Goal: Task Accomplishment & Management: Manage account settings

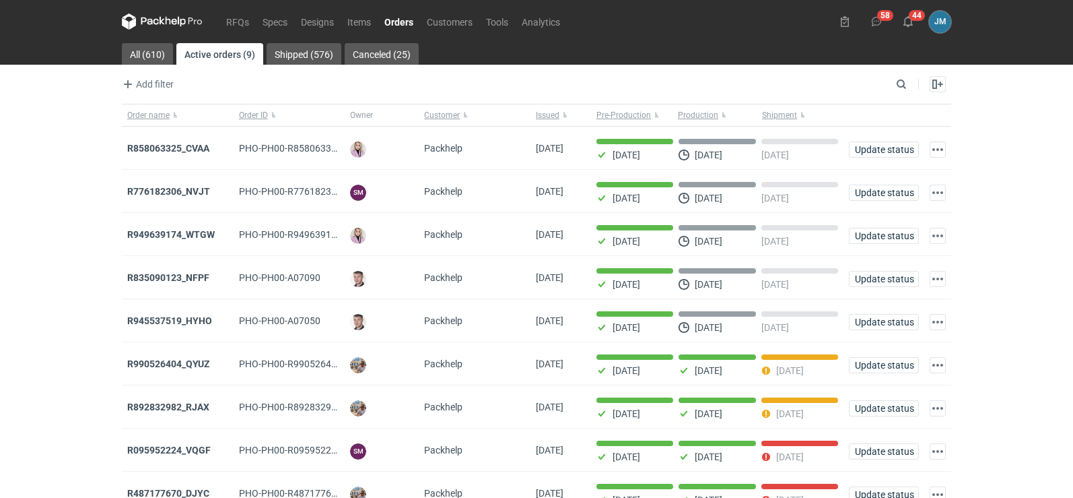
scroll to position [66, 0]
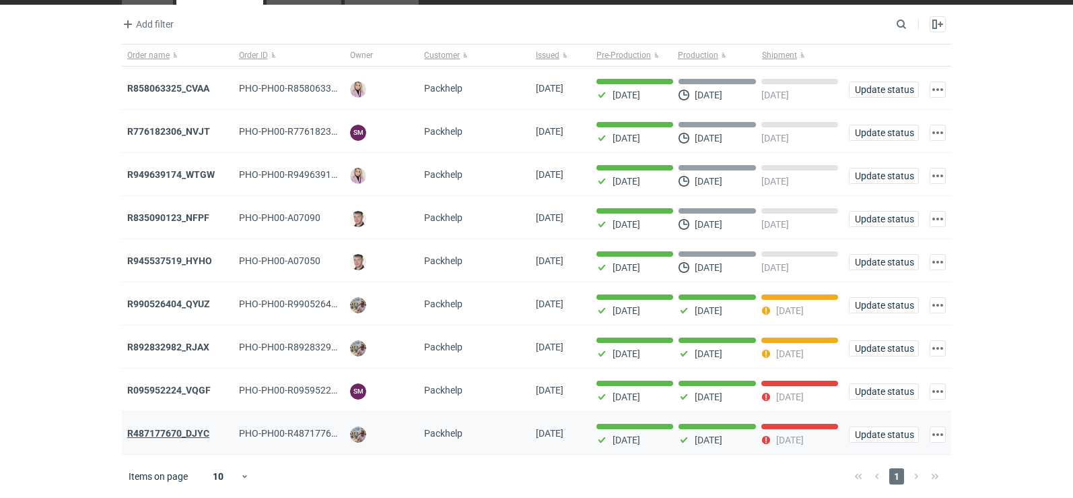
click at [148, 433] on strong "R487177670_DJYC" at bounding box center [168, 433] width 82 height 11
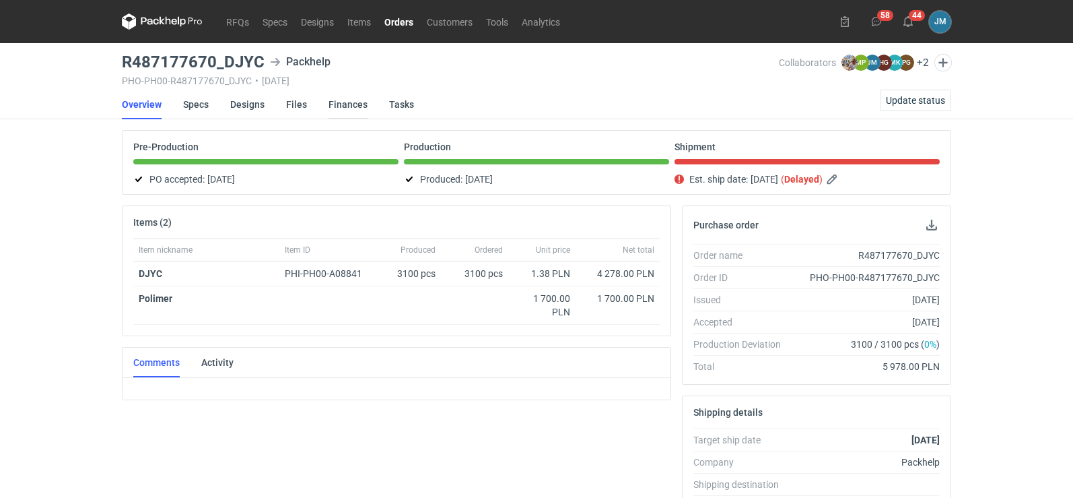
click at [335, 103] on link "Finances" at bounding box center [348, 105] width 39 height 30
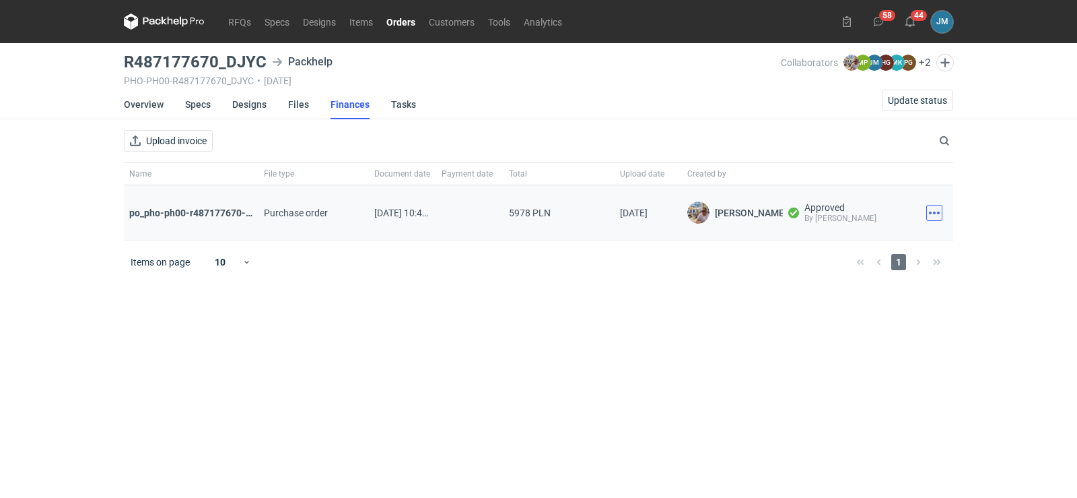
click at [940, 208] on button "button" at bounding box center [934, 213] width 16 height 16
click at [891, 241] on button "Download" at bounding box center [875, 243] width 124 height 22
click at [936, 222] on div "Download" at bounding box center [935, 212] width 38 height 55
click at [934, 217] on button "button" at bounding box center [934, 213] width 16 height 16
click at [936, 215] on button "button" at bounding box center [934, 213] width 16 height 16
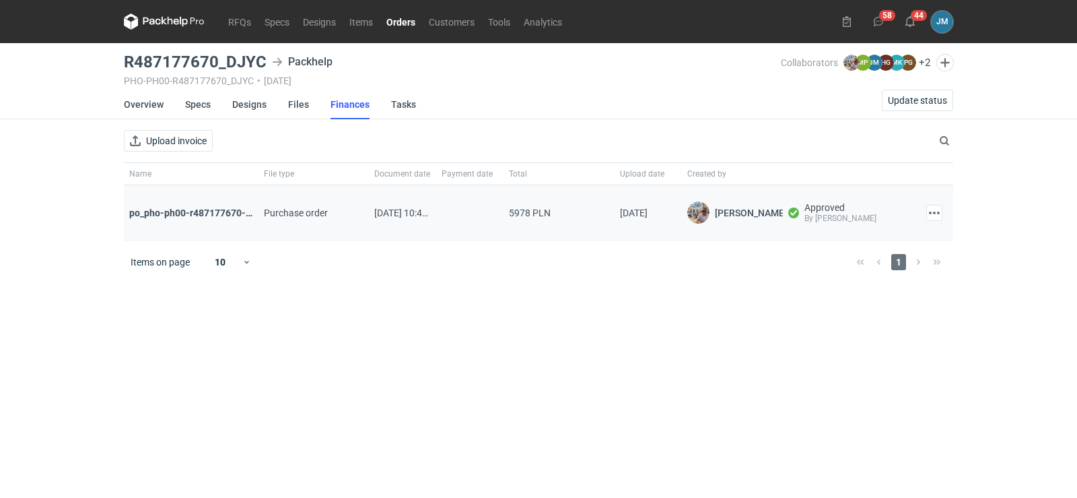
click at [945, 217] on div "Download" at bounding box center [935, 212] width 38 height 55
click at [936, 213] on button "button" at bounding box center [934, 213] width 16 height 16
click at [867, 244] on button "Download" at bounding box center [875, 243] width 124 height 22
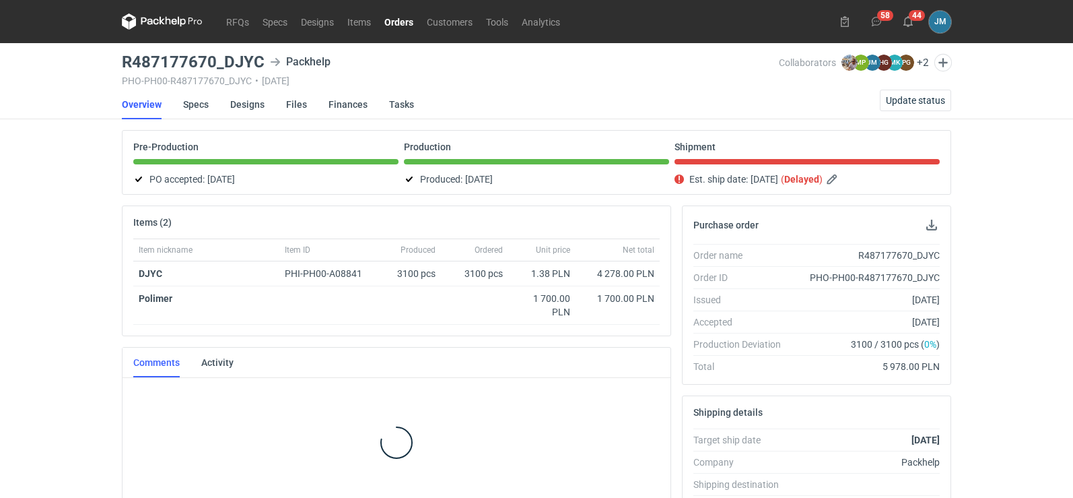
scroll to position [8, 0]
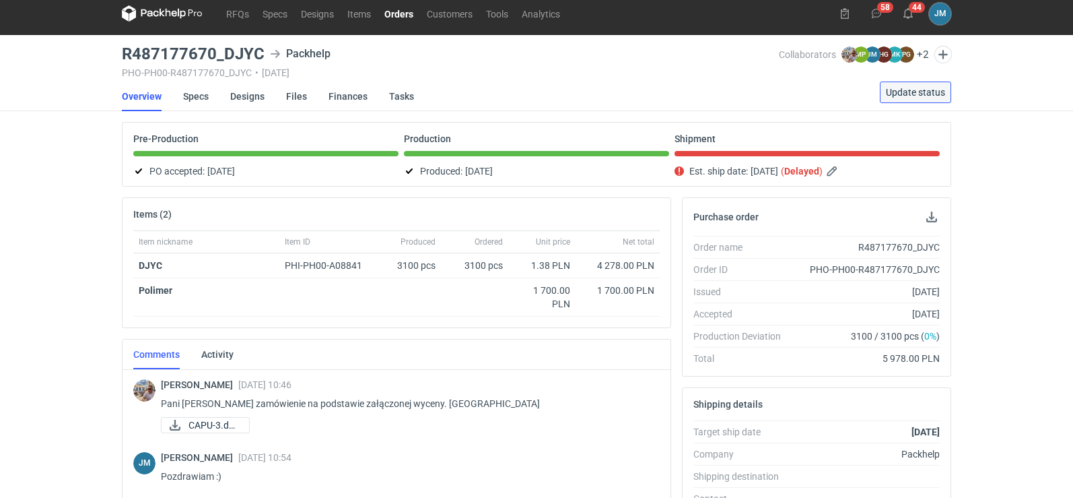
click at [915, 93] on span "Update status" at bounding box center [915, 92] width 59 height 9
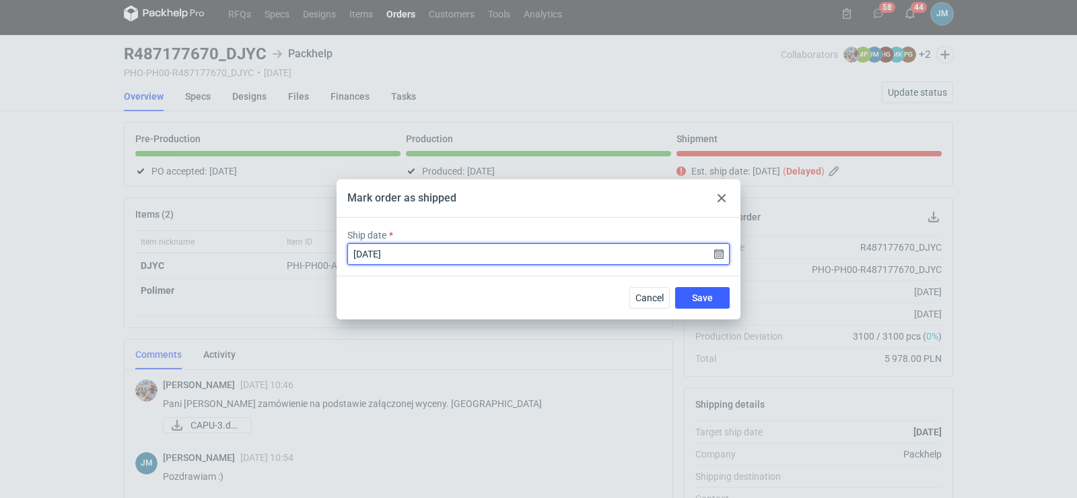
click at [722, 257] on input "[DATE]" at bounding box center [538, 254] width 382 height 22
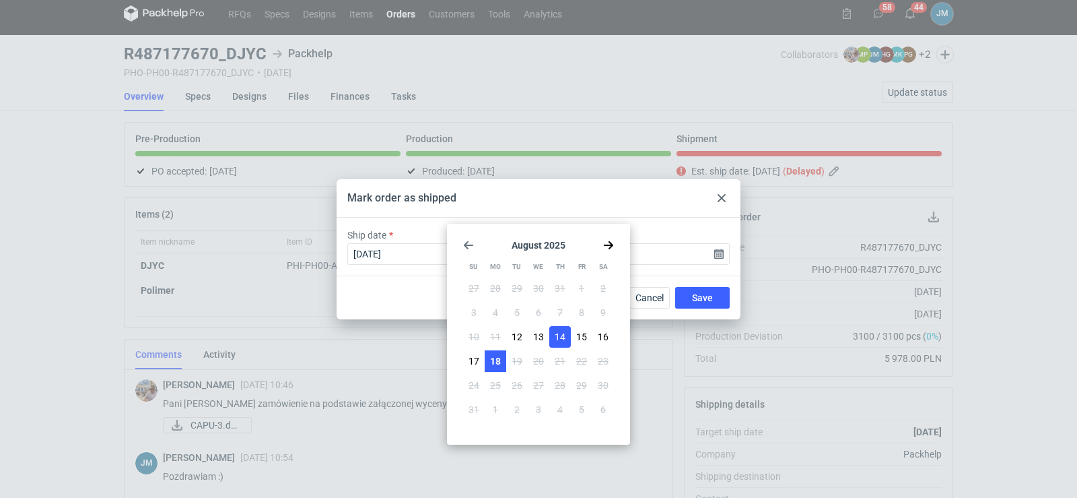
click at [494, 367] on span "18" at bounding box center [495, 360] width 11 height 13
type input "[DATE]"
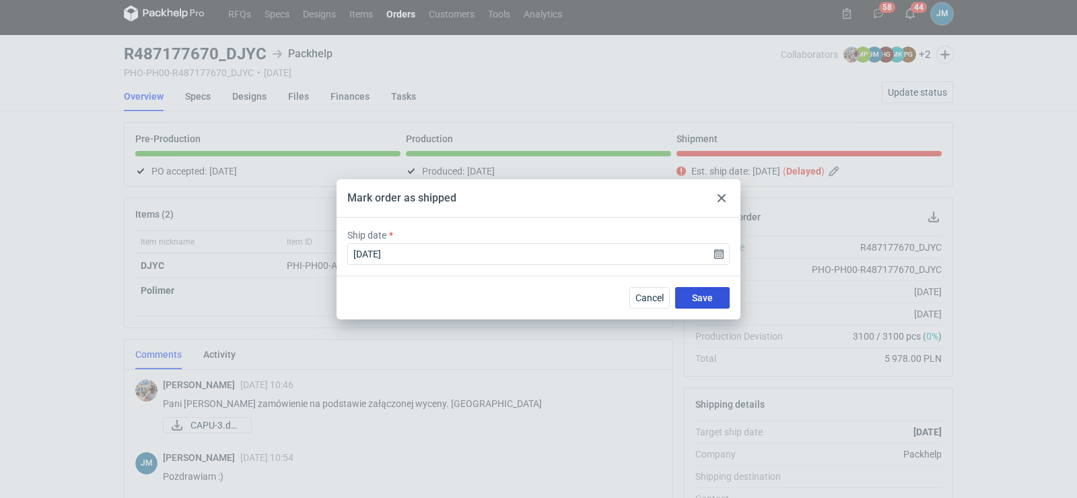
click at [710, 305] on button "Save" at bounding box center [702, 298] width 55 height 22
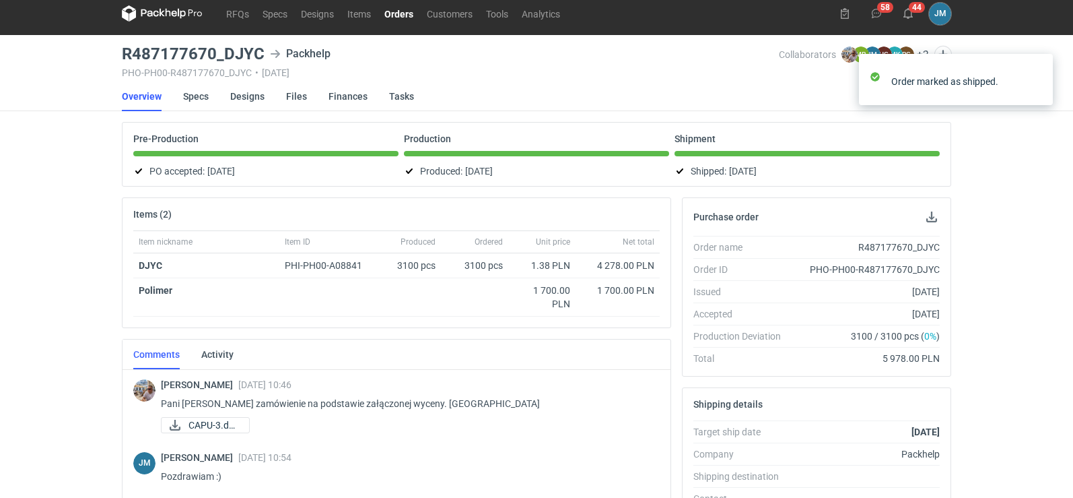
click at [154, 17] on icon at bounding box center [162, 13] width 81 height 16
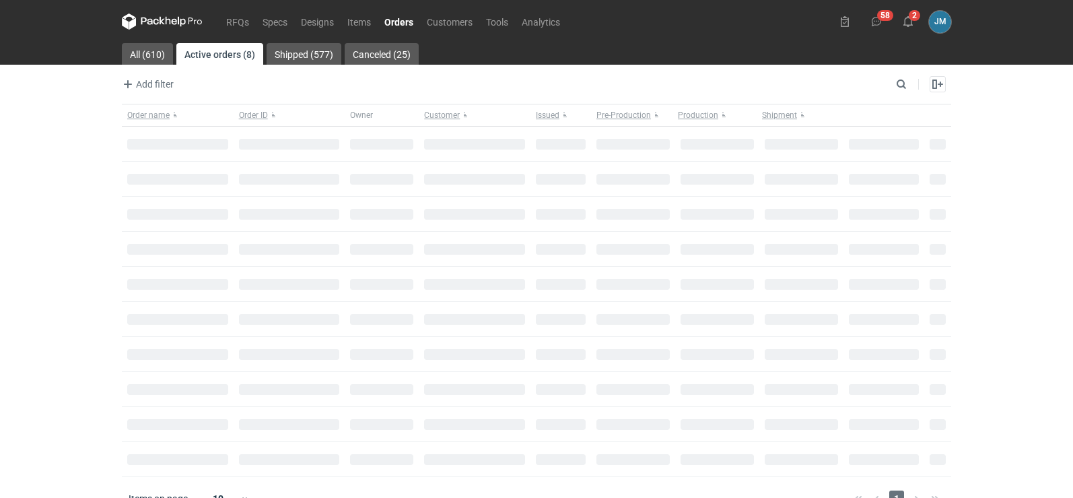
scroll to position [22, 0]
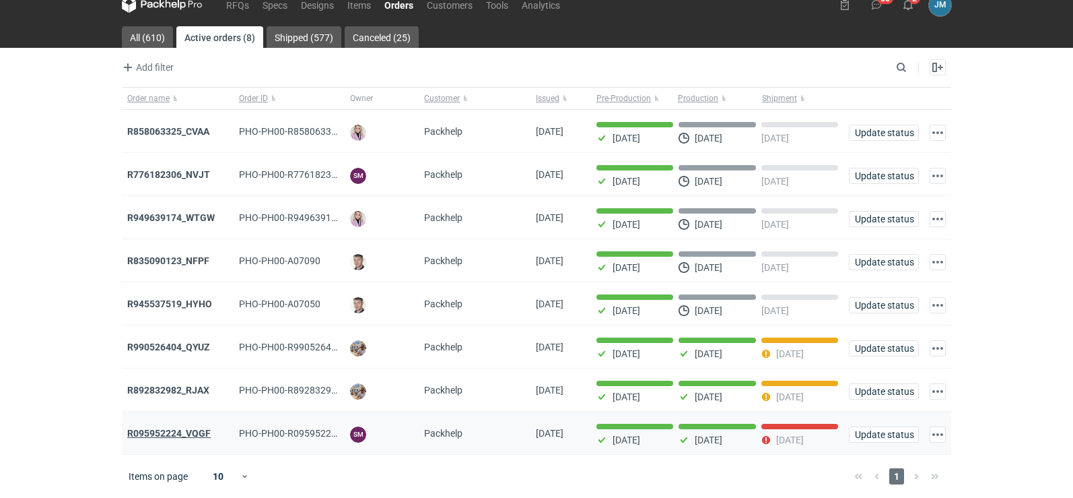
click at [151, 431] on strong "R095952224_VQGF" at bounding box center [168, 433] width 83 height 11
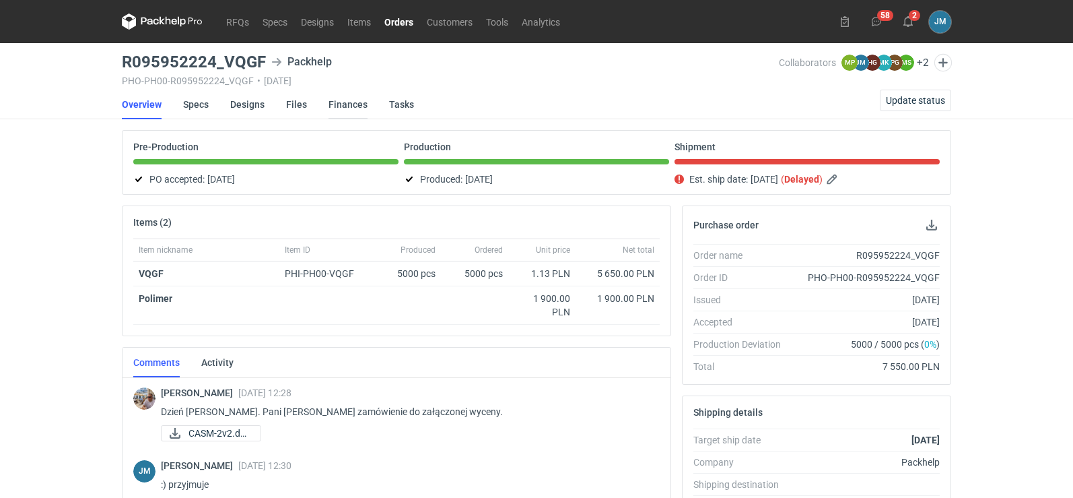
click at [339, 102] on link "Finances" at bounding box center [348, 105] width 39 height 30
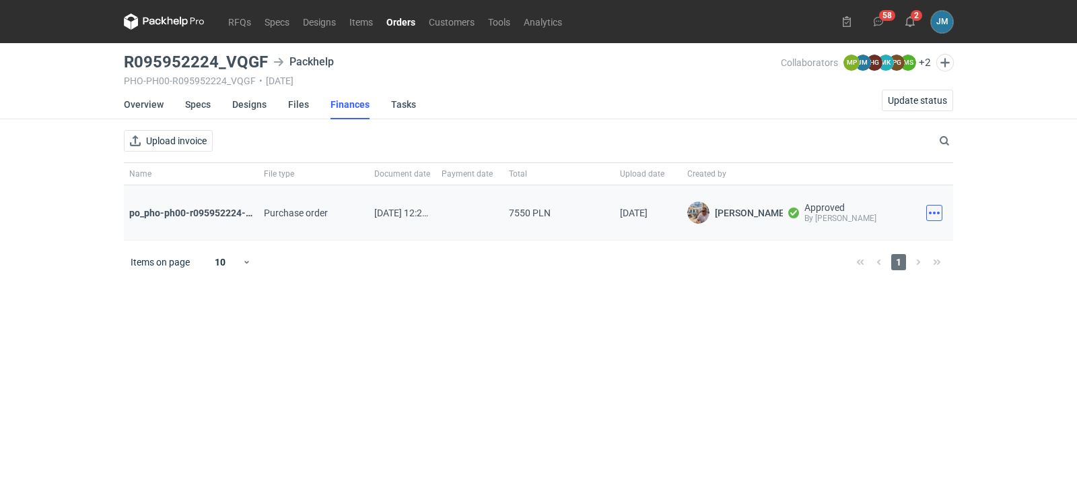
click at [941, 217] on button "button" at bounding box center [934, 213] width 16 height 16
click at [854, 242] on button "Download" at bounding box center [875, 243] width 124 height 22
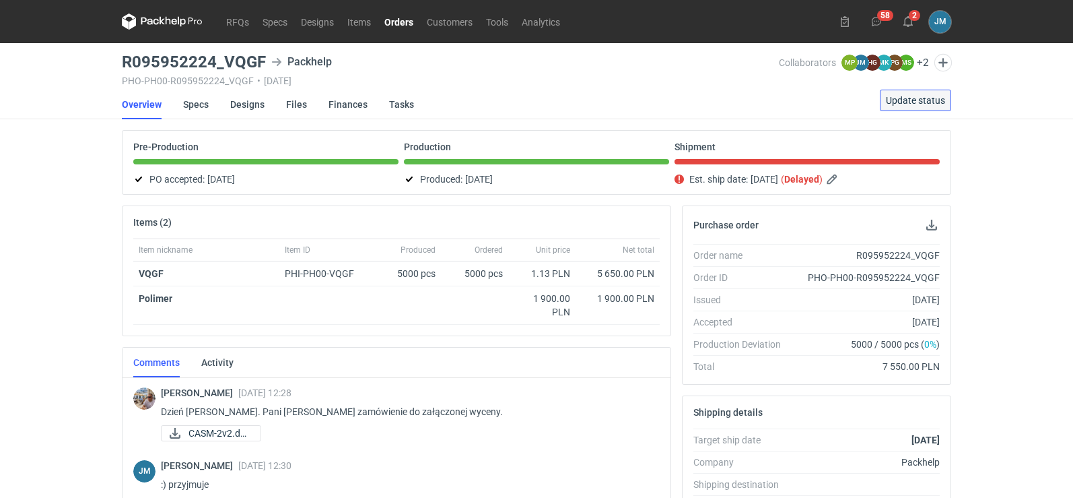
click at [908, 97] on span "Update status" at bounding box center [915, 100] width 59 height 9
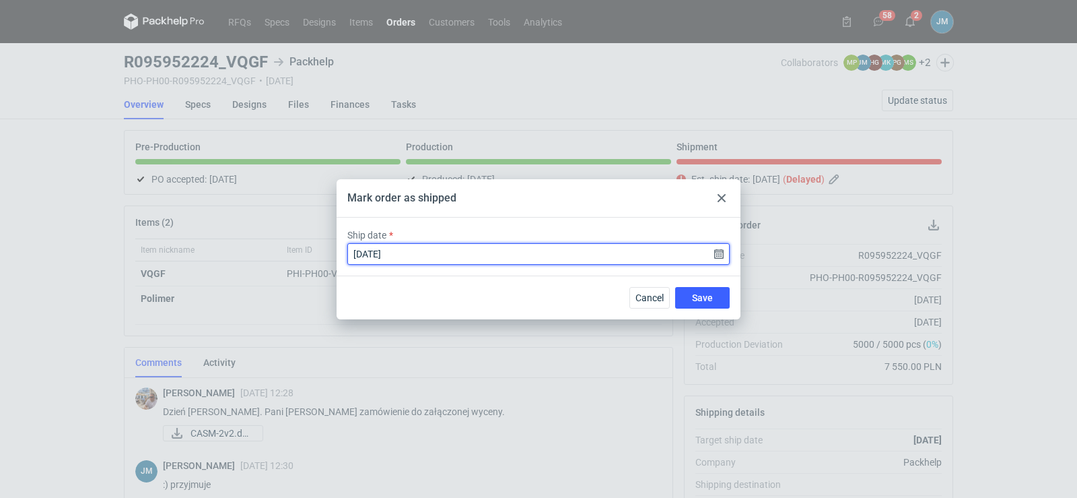
click at [715, 253] on input "[DATE]" at bounding box center [538, 254] width 382 height 22
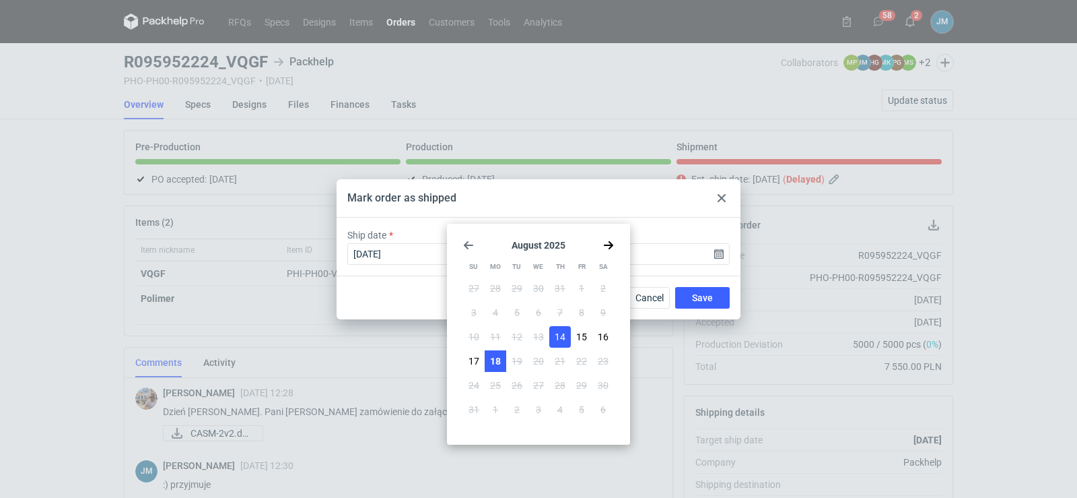
click at [502, 360] on button "18" at bounding box center [496, 361] width 22 height 22
type input "[DATE]"
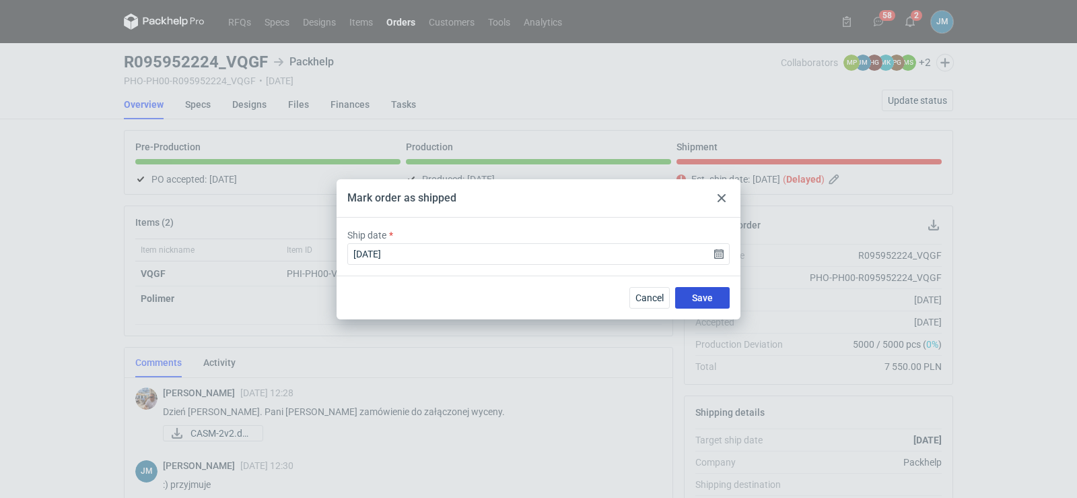
click at [703, 298] on span "Save" at bounding box center [702, 297] width 21 height 9
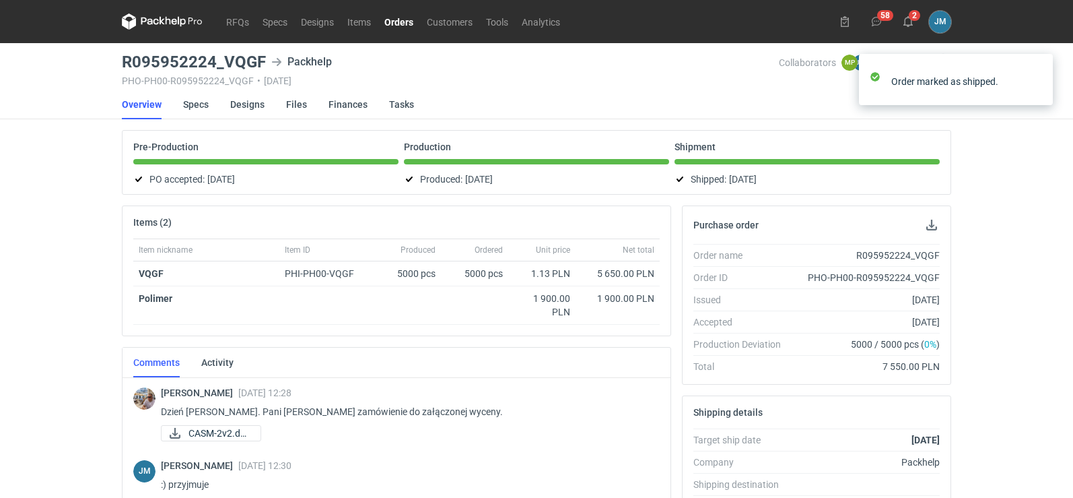
click at [155, 26] on icon at bounding box center [162, 21] width 81 height 16
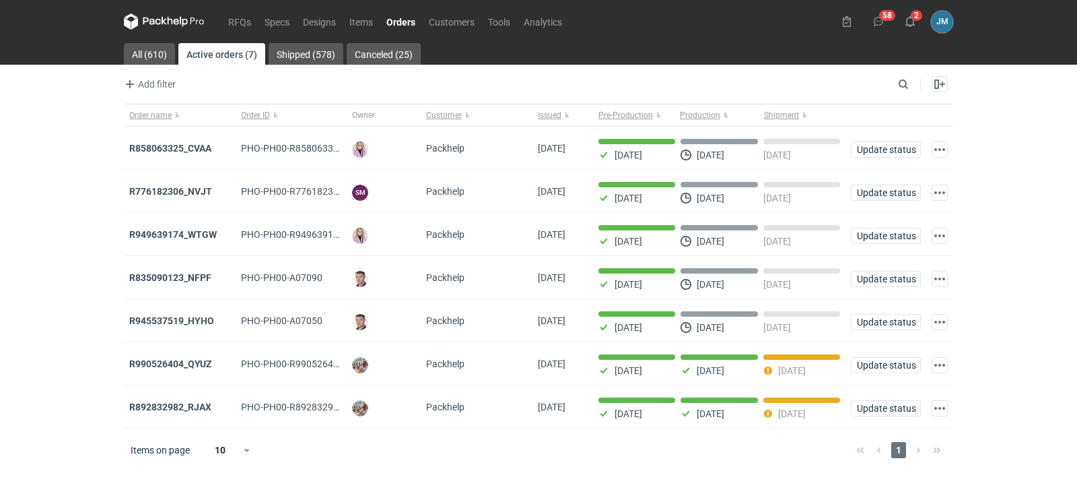
click at [166, 20] on icon at bounding box center [164, 21] width 81 height 16
click at [194, 410] on strong "R892832982_RJAX" at bounding box center [170, 406] width 82 height 11
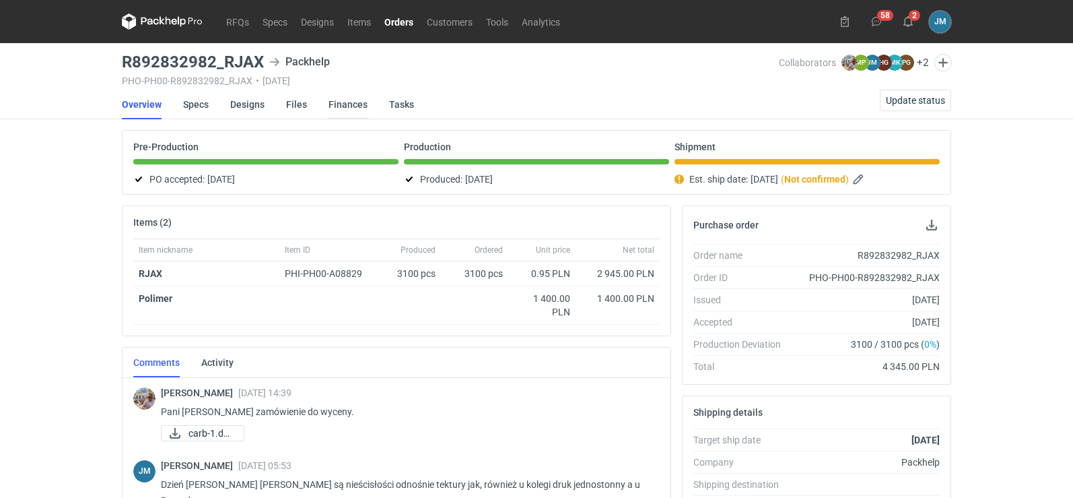
click at [348, 106] on link "Finances" at bounding box center [348, 105] width 39 height 30
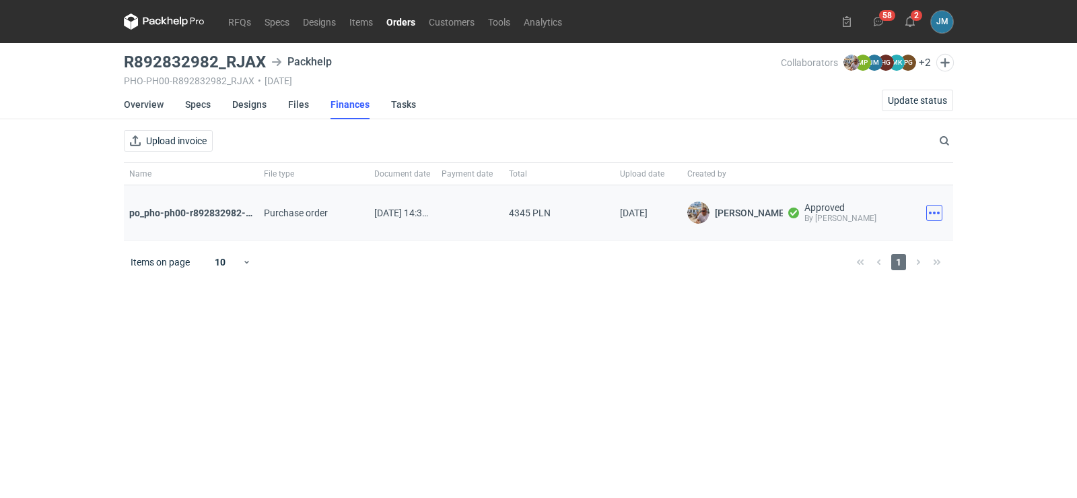
click at [939, 217] on button "button" at bounding box center [934, 213] width 16 height 16
click at [905, 253] on div "Download" at bounding box center [875, 242] width 135 height 32
click at [848, 244] on button "Download" at bounding box center [875, 243] width 124 height 22
click at [158, 25] on icon at bounding box center [164, 21] width 81 height 16
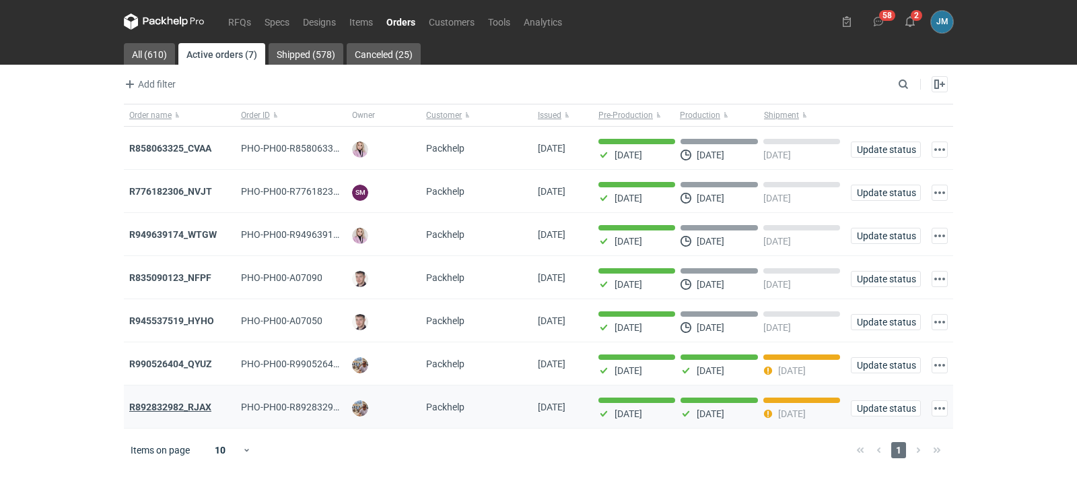
click at [200, 410] on strong "R892832982_RJAX" at bounding box center [170, 406] width 82 height 11
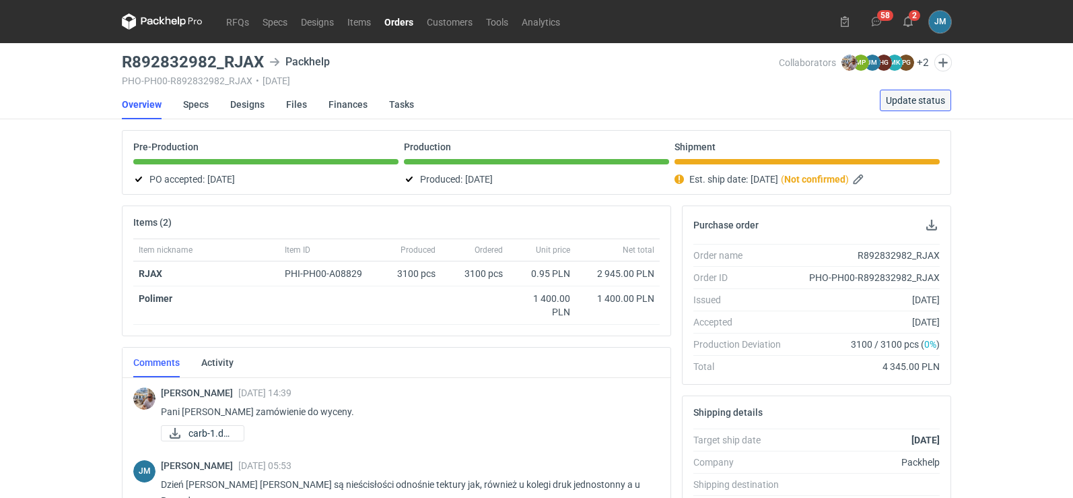
click at [898, 98] on span "Update status" at bounding box center [915, 100] width 59 height 9
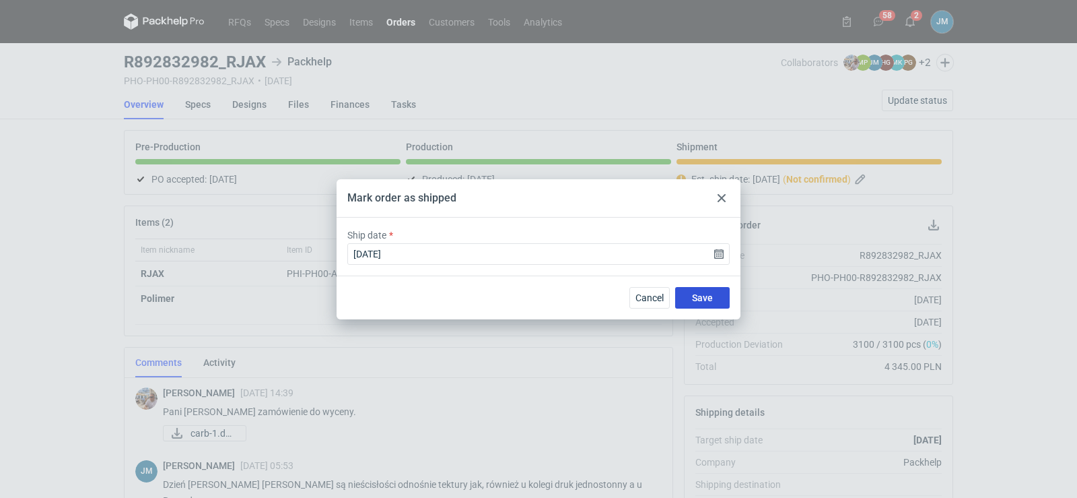
click at [695, 296] on span "Save" at bounding box center [702, 297] width 21 height 9
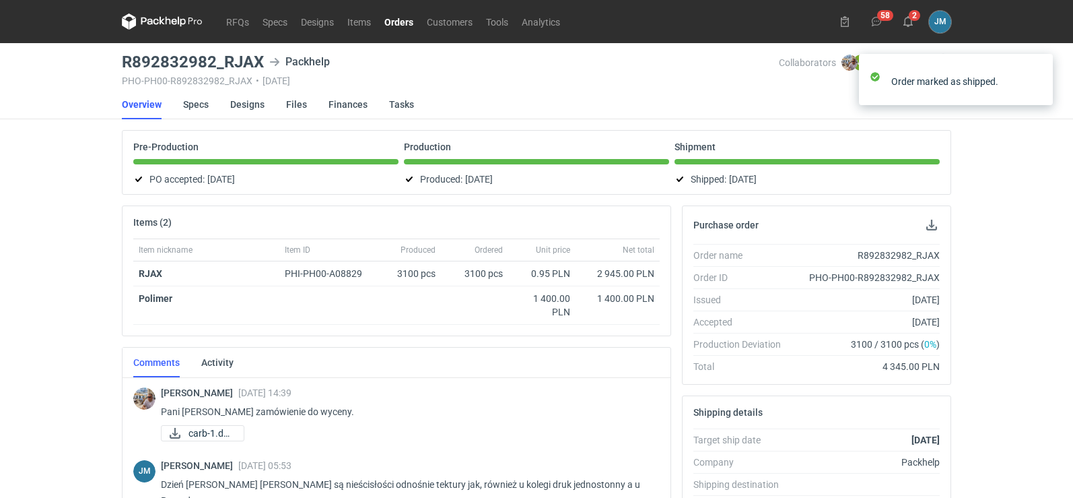
click at [160, 14] on icon at bounding box center [162, 21] width 81 height 16
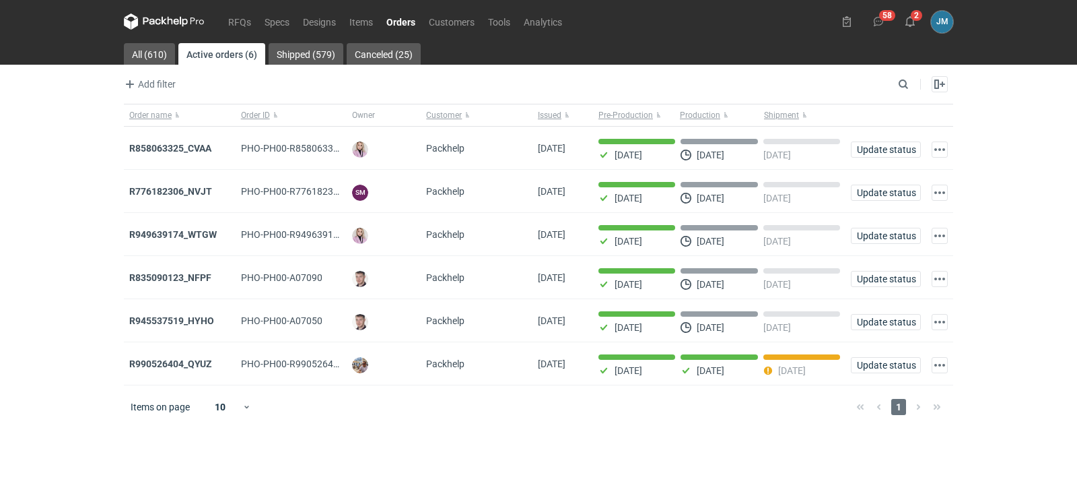
click at [161, 20] on icon at bounding box center [164, 21] width 81 height 16
click at [158, 54] on link "All (610)" at bounding box center [149, 54] width 51 height 22
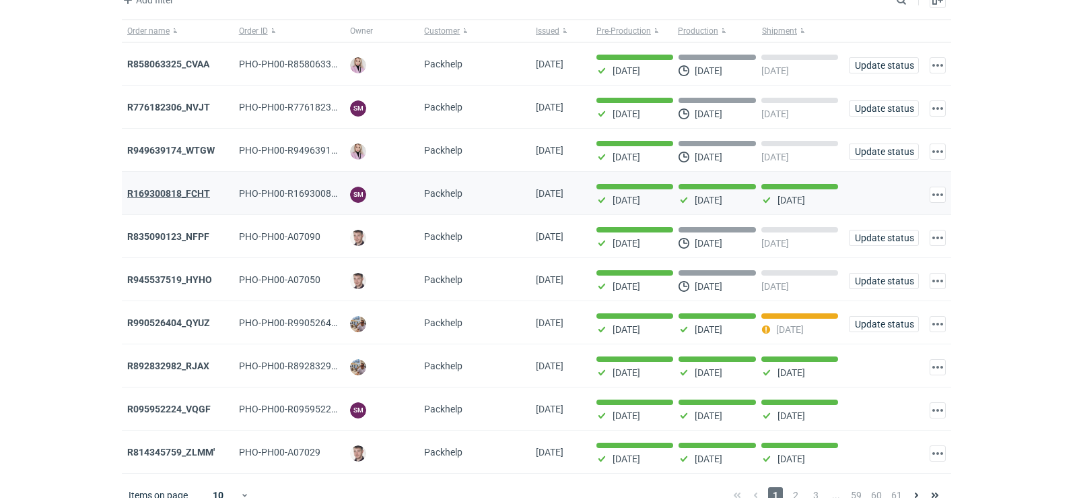
scroll to position [110, 0]
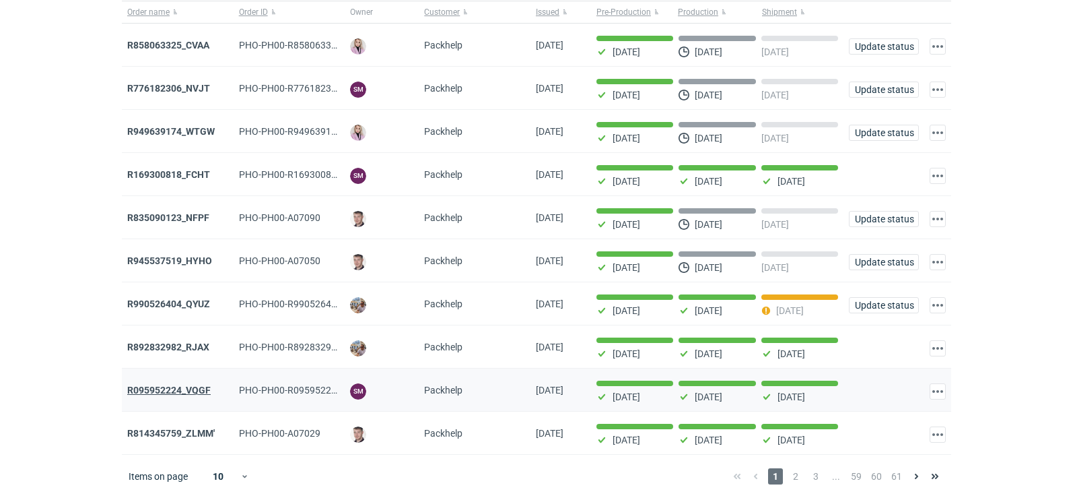
click at [176, 389] on strong "R095952224_VQGF" at bounding box center [168, 389] width 83 height 11
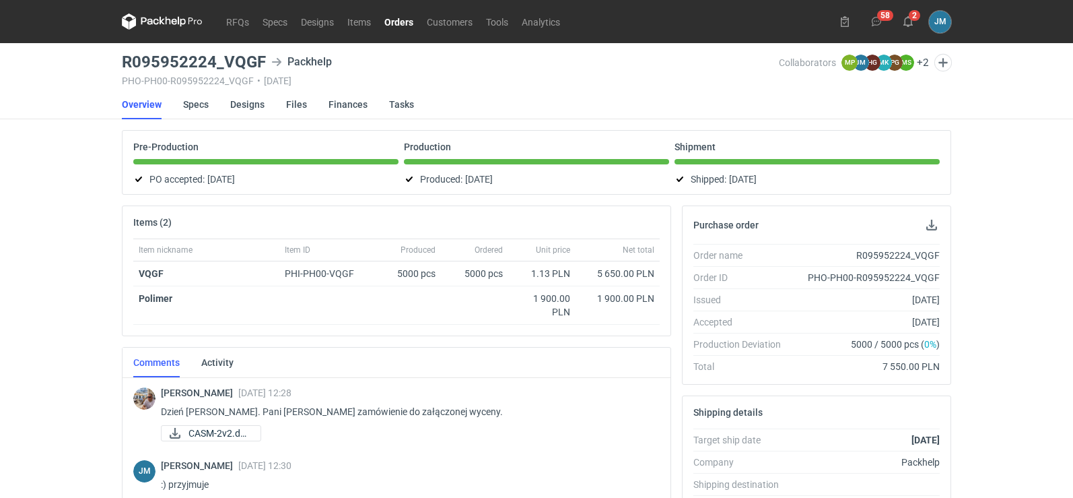
click at [165, 28] on icon at bounding box center [162, 21] width 81 height 16
